Goal: Task Accomplishment & Management: Use online tool/utility

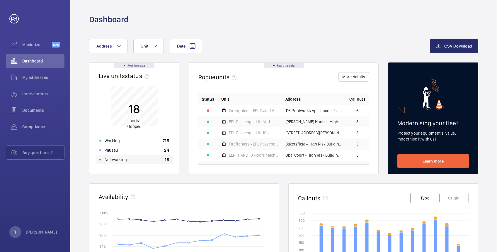
click at [105, 159] on p "Not working" at bounding box center [116, 159] width 22 height 6
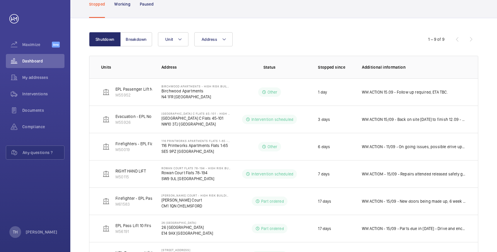
scroll to position [40, 0]
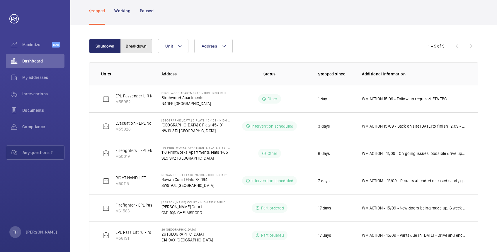
click at [134, 48] on button "Breakdown" at bounding box center [136, 46] width 32 height 14
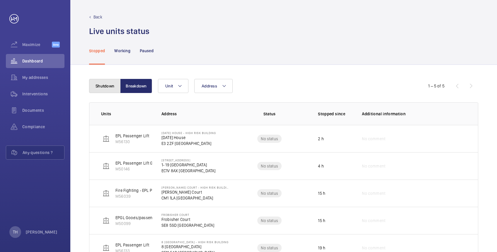
click at [105, 84] on button "Shutdown" at bounding box center [105, 86] width 32 height 14
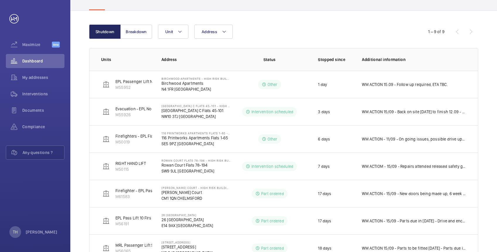
scroll to position [47, 0]
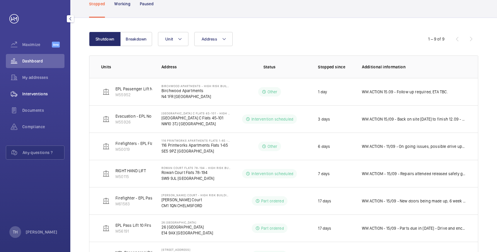
click at [37, 92] on span "Interventions" at bounding box center [43, 94] width 42 height 6
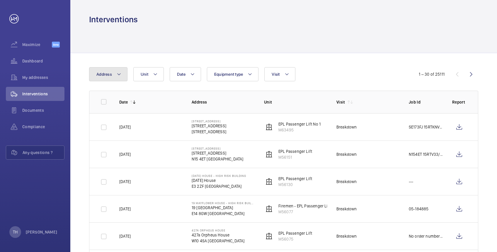
click at [118, 73] on mat-icon at bounding box center [119, 74] width 5 height 7
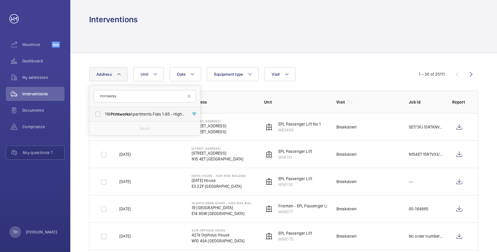
type input "Printworks"
click at [129, 113] on span "Printworks" at bounding box center [120, 114] width 20 height 5
click at [104, 113] on input "116 Printworks Apartments Flats 1-65 - High Risk Building - 116 Printworks Apar…" at bounding box center [98, 114] width 12 height 12
checkbox input "true"
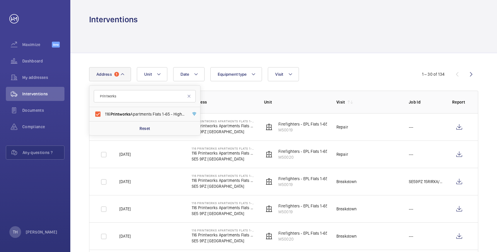
click at [191, 24] on div "Interventions" at bounding box center [283, 19] width 389 height 11
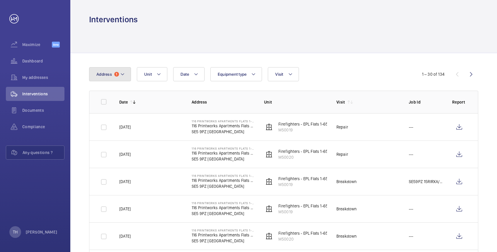
click at [124, 74] on button "Address 1" at bounding box center [110, 74] width 42 height 14
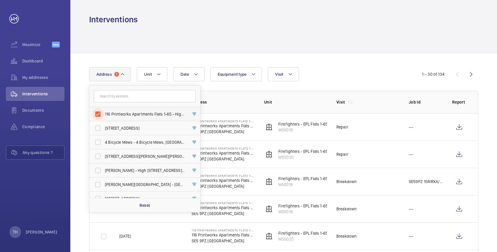
click at [96, 114] on input "116 Printworks Apartments Flats 1-65 - High Risk Building - 116 Printworks Apar…" at bounding box center [98, 114] width 12 height 12
checkbox input "false"
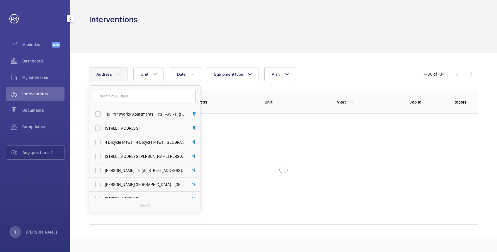
click at [14, 18] on link at bounding box center [13, 18] width 9 height 9
